Goal: Task Accomplishment & Management: Manage account settings

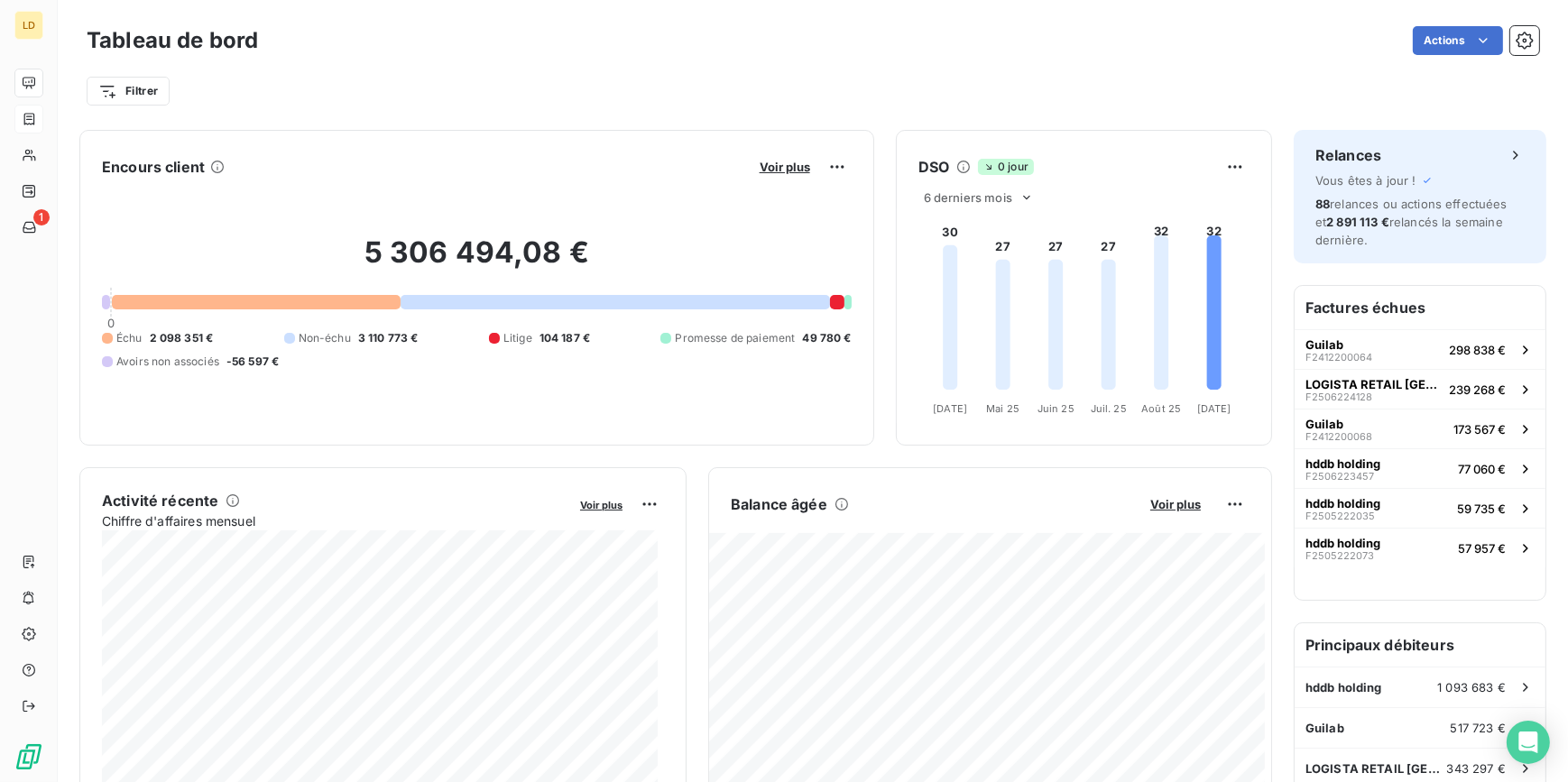
click at [36, 111] on icon at bounding box center [29, 119] width 16 height 15
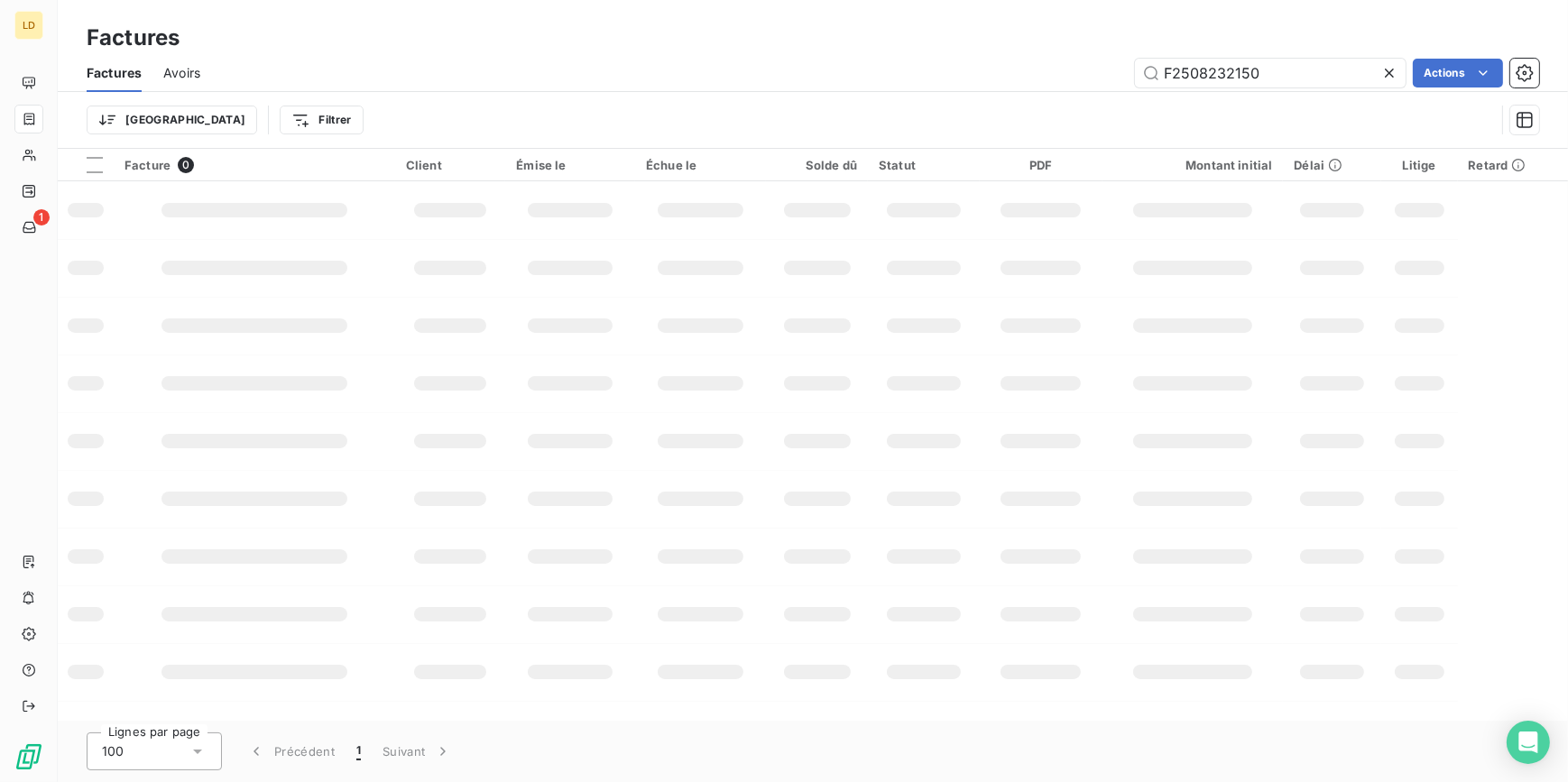
drag, startPoint x: 1275, startPoint y: 76, endPoint x: 1083, endPoint y: 76, distance: 192.0
click at [1090, 76] on div "F2508232150 Actions" at bounding box center [881, 72] width 1317 height 29
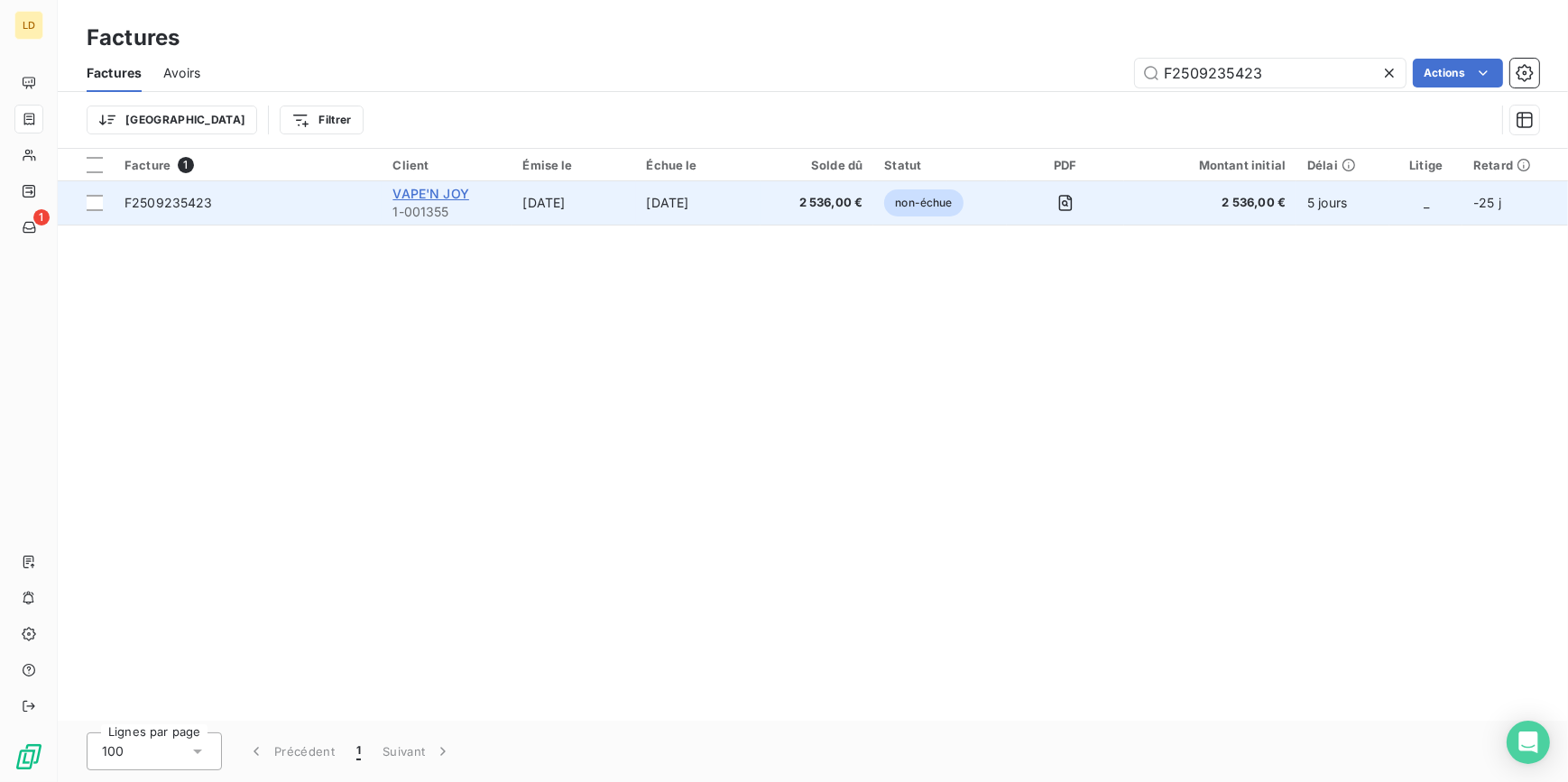
type input "F2509235423"
click at [424, 188] on span "VAPE'N JOY" at bounding box center [431, 193] width 77 height 16
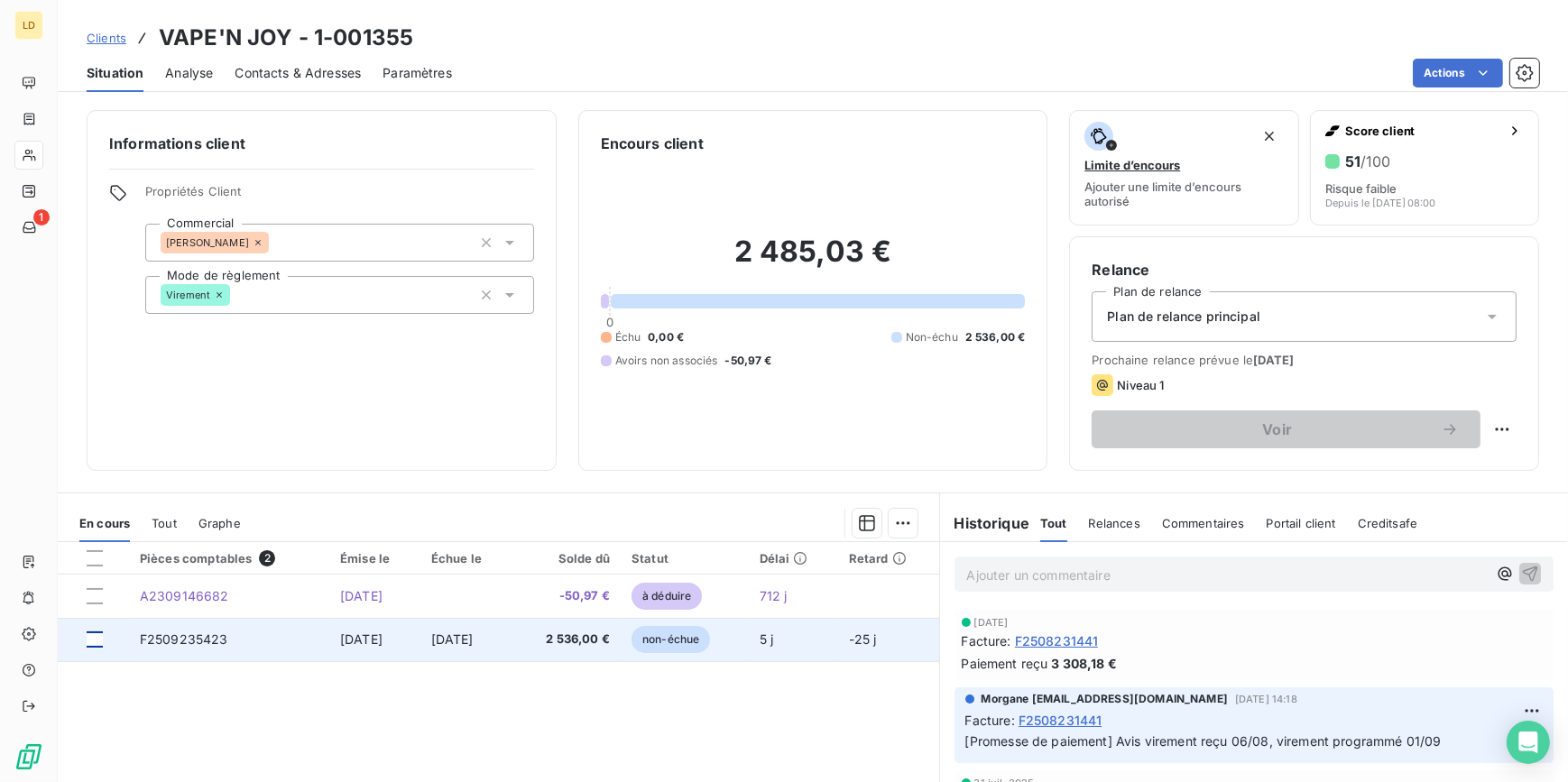
click at [92, 634] on div at bounding box center [94, 639] width 16 height 16
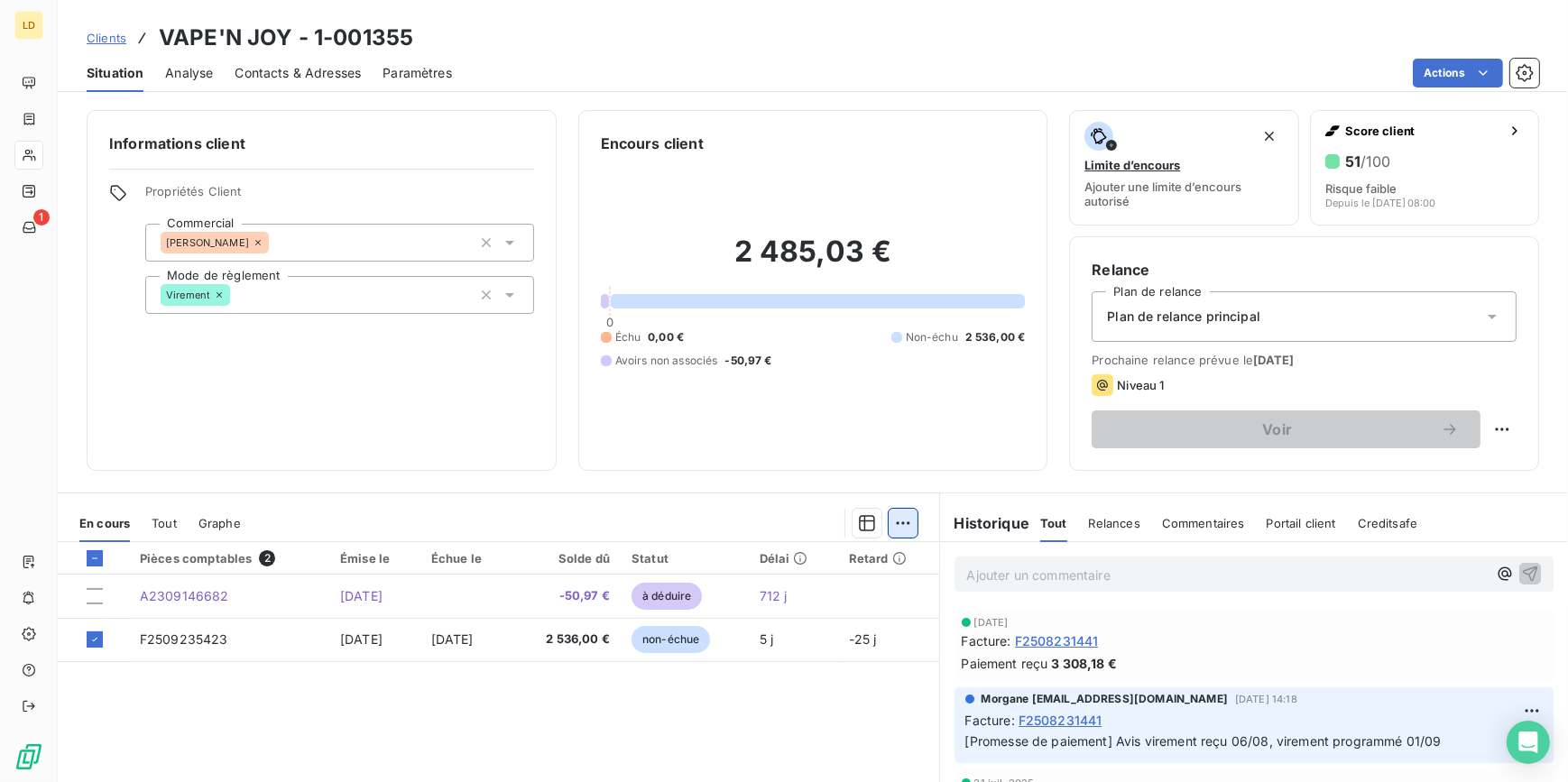
click at [894, 521] on html "LD 1 Clients VAPE'N JOY - 1-001355 Situation Analyse Contacts & Adresses Paramè…" at bounding box center [784, 391] width 1568 height 782
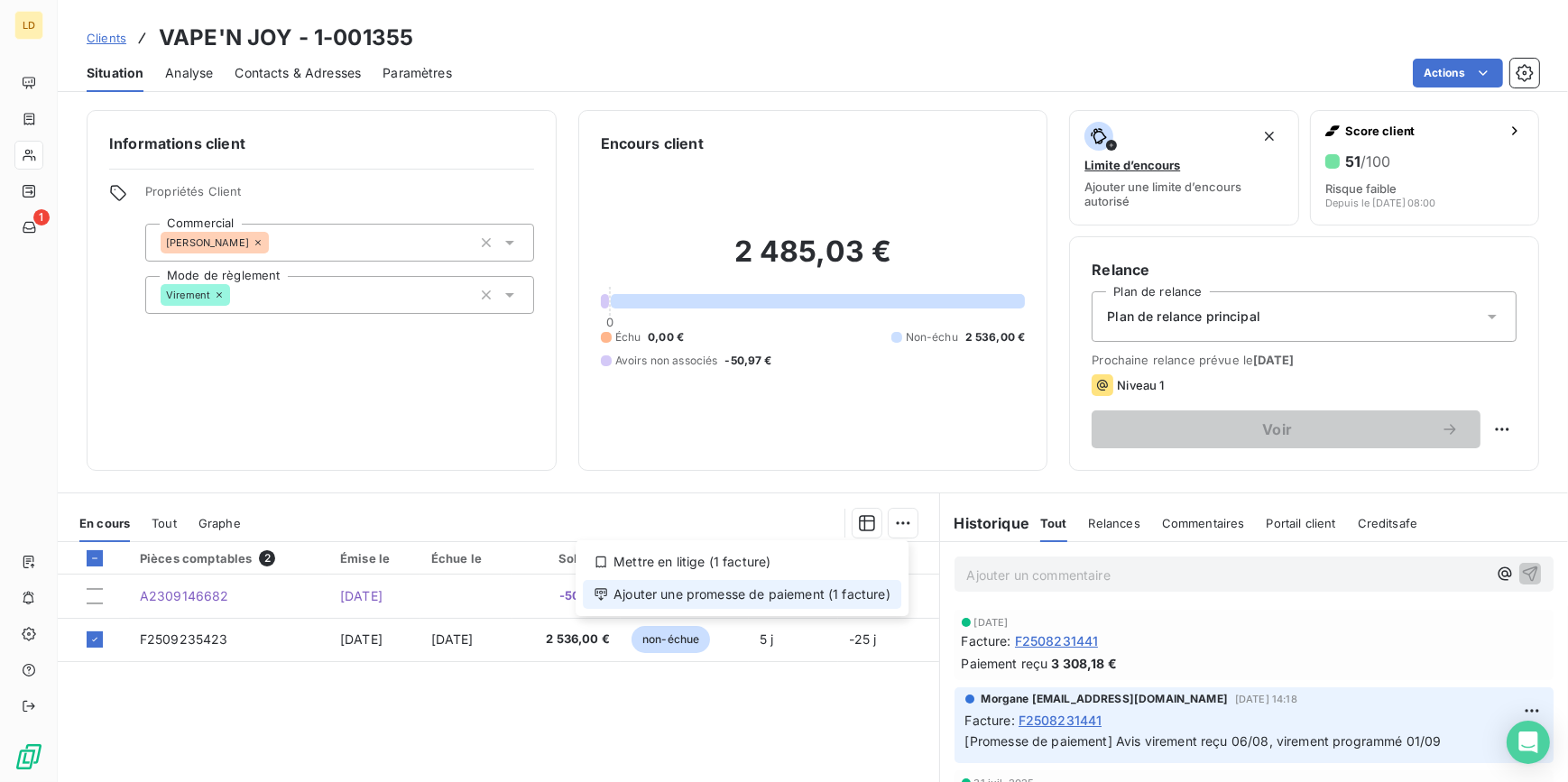
click at [809, 598] on div "Ajouter une promesse de paiement (1 facture)" at bounding box center [741, 594] width 319 height 29
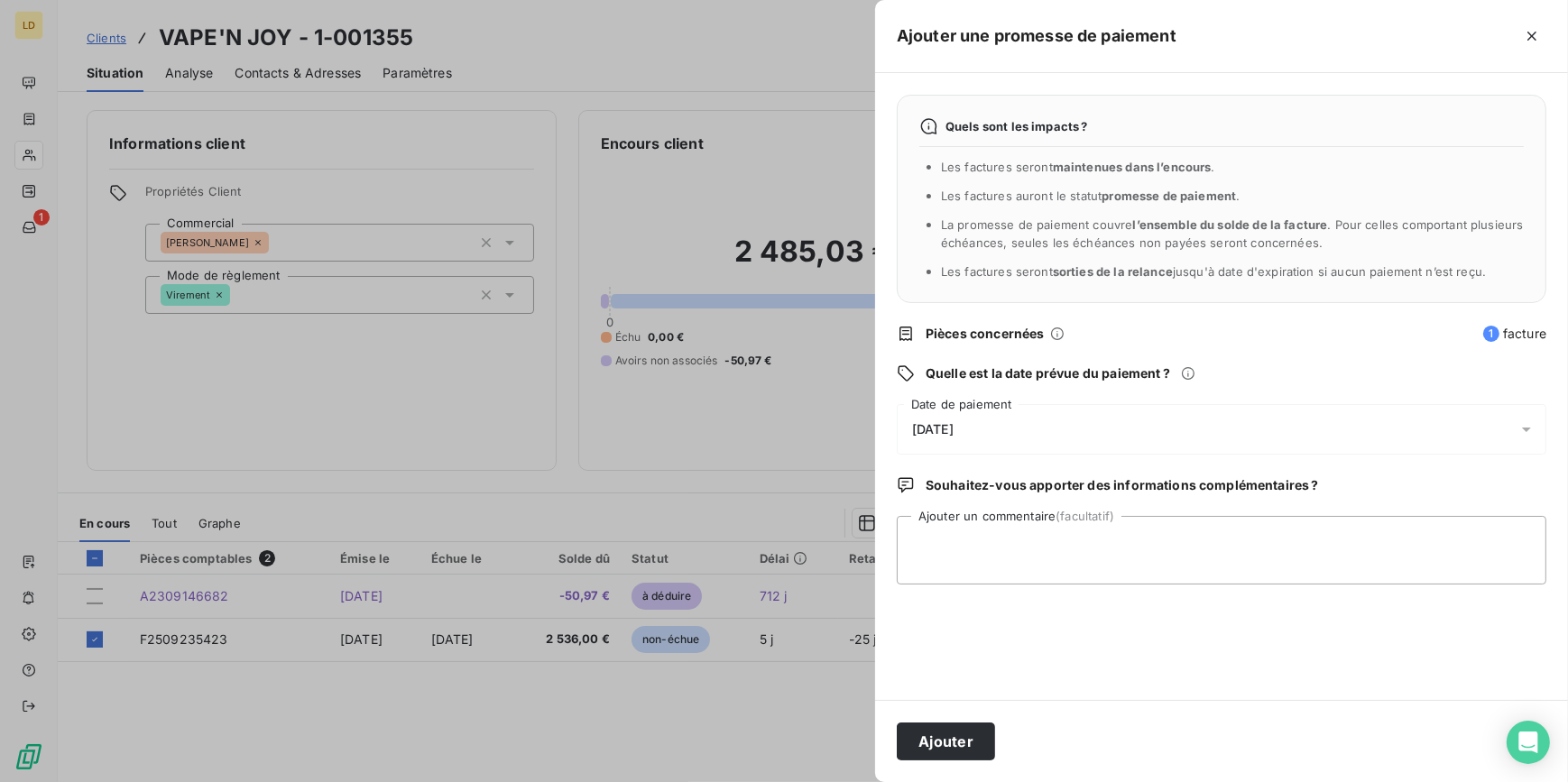
click at [954, 426] on span "[DATE]" at bounding box center [933, 430] width 42 height 15
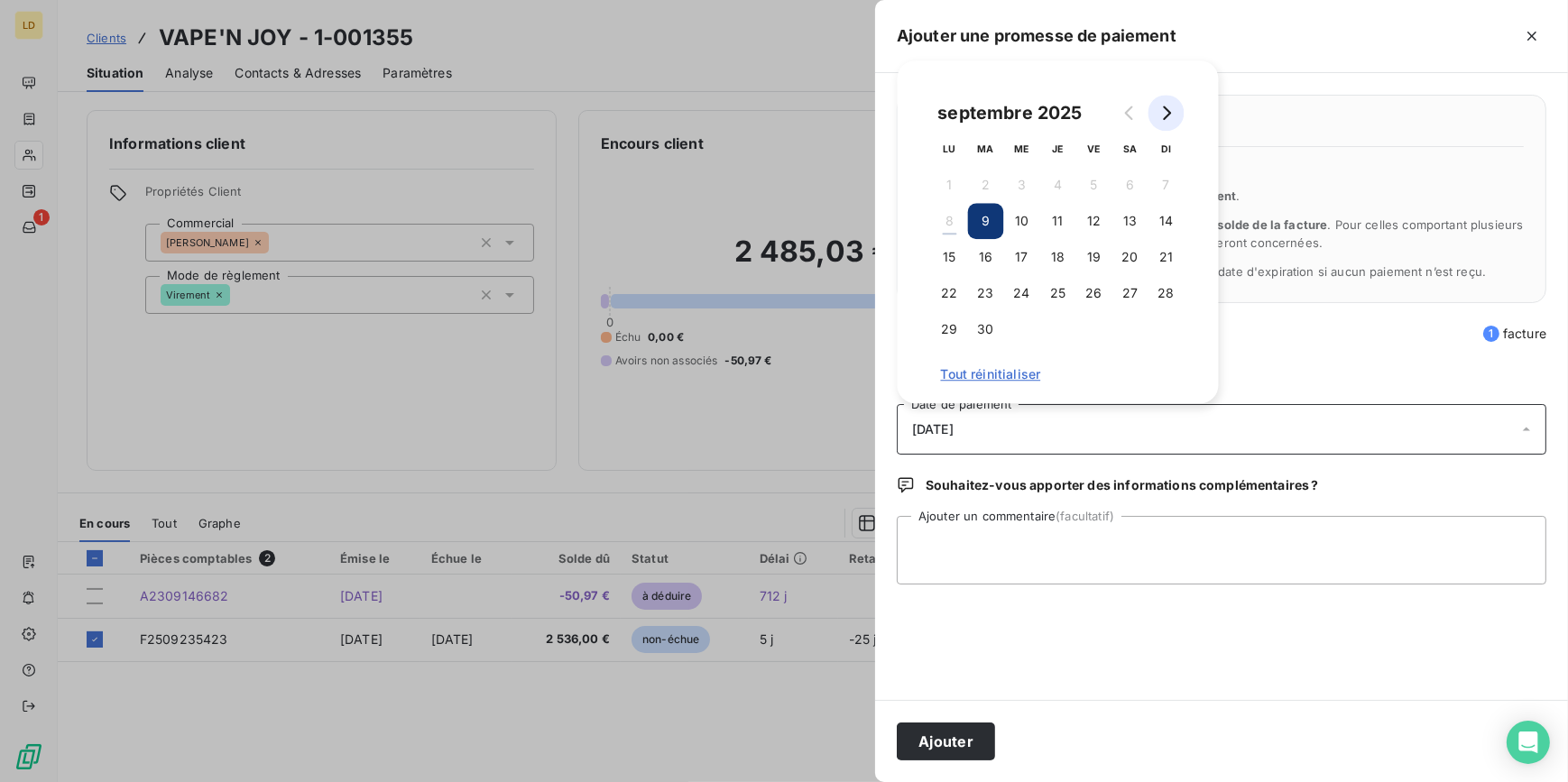
click at [1171, 115] on icon "Go to next month" at bounding box center [1167, 113] width 15 height 15
click at [1028, 214] on button "8" at bounding box center [1022, 221] width 36 height 36
click at [1009, 553] on textarea "Ajouter un commentaire (facultatif)" at bounding box center [1221, 551] width 649 height 69
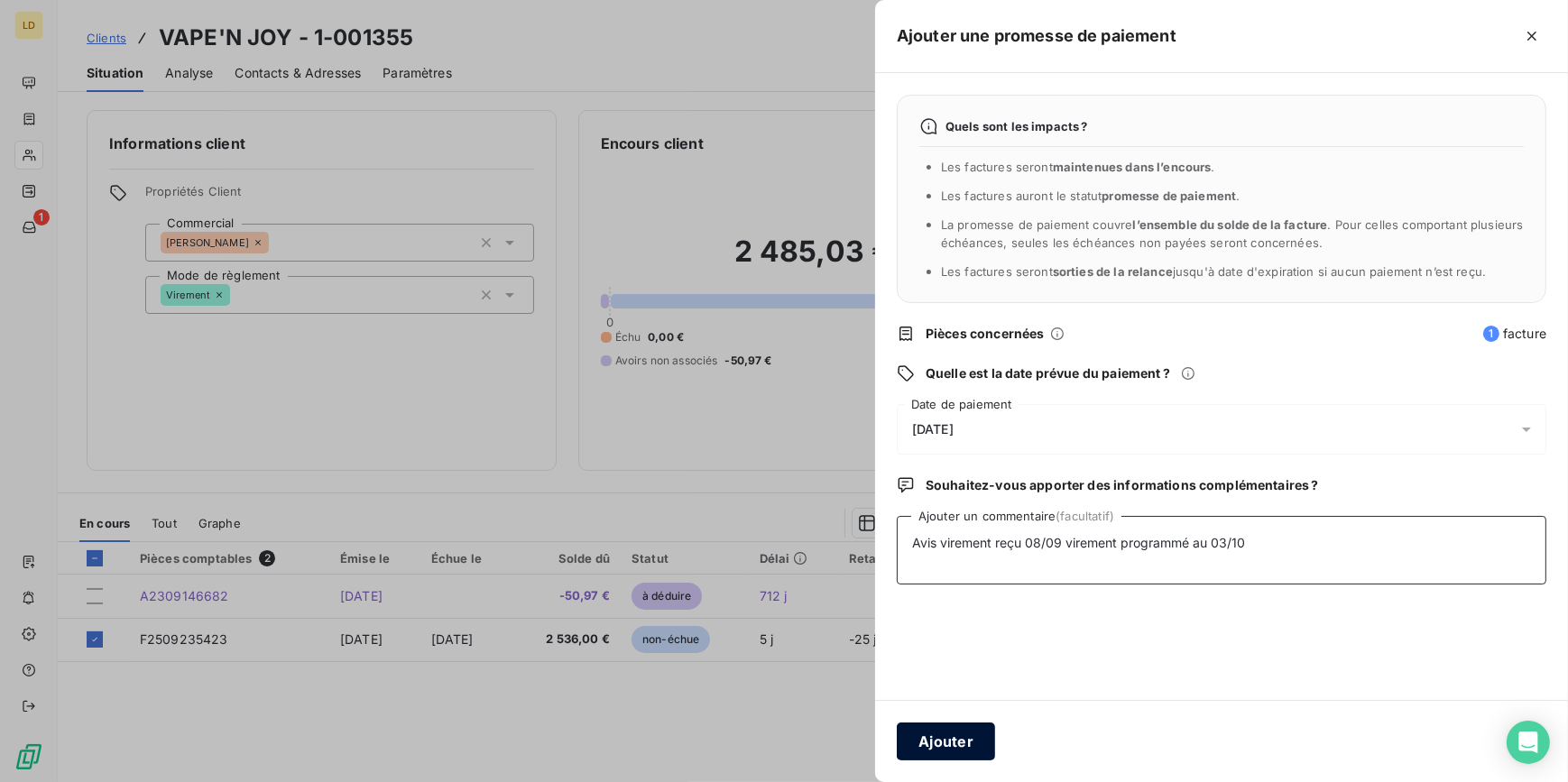
type textarea "Avis virement reçu 08/09 virement programmé au 03/10"
click at [971, 741] on button "Ajouter" at bounding box center [946, 741] width 98 height 38
